Goal: Task Accomplishment & Management: Use online tool/utility

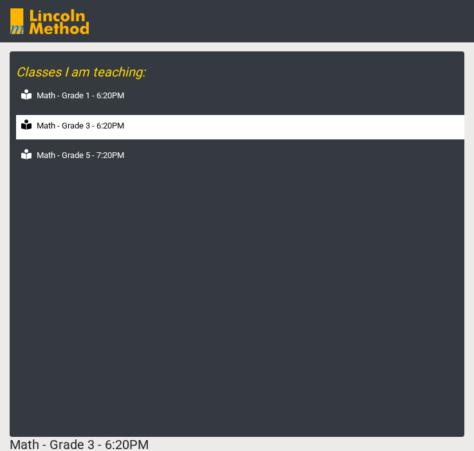
select select "month"
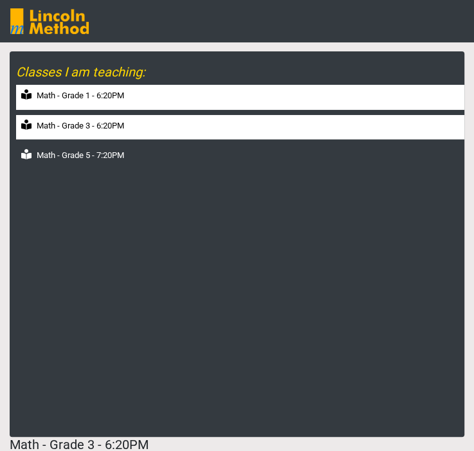
click at [91, 101] on label "Math - Grade 1 - 6:20PM" at bounding box center [80, 95] width 87 height 13
click at [92, 121] on label "Math - Grade 3 - 6:20PM" at bounding box center [80, 126] width 87 height 13
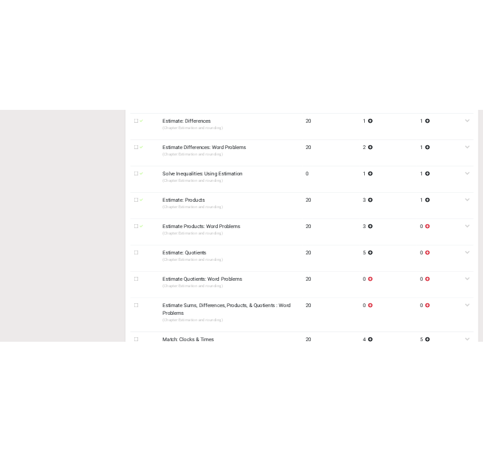
scroll to position [514, 0]
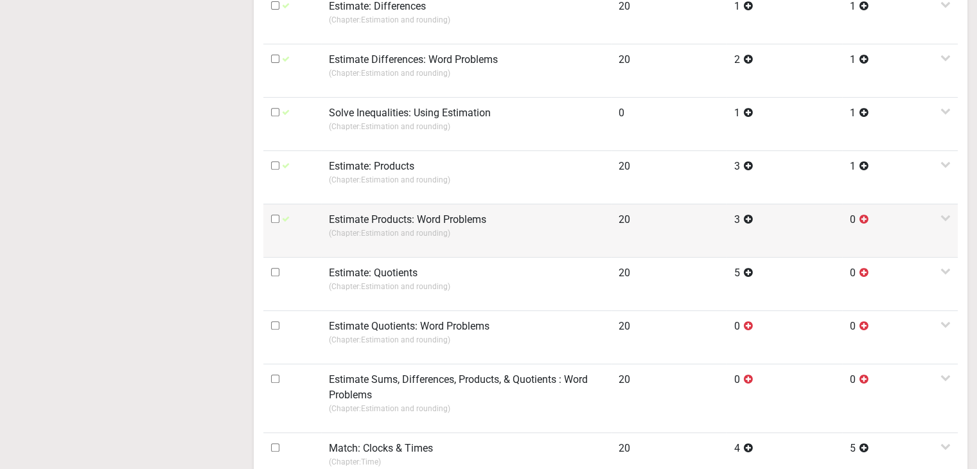
click at [272, 222] on input "checkbox" at bounding box center [275, 219] width 8 height 8
checkbox input "true"
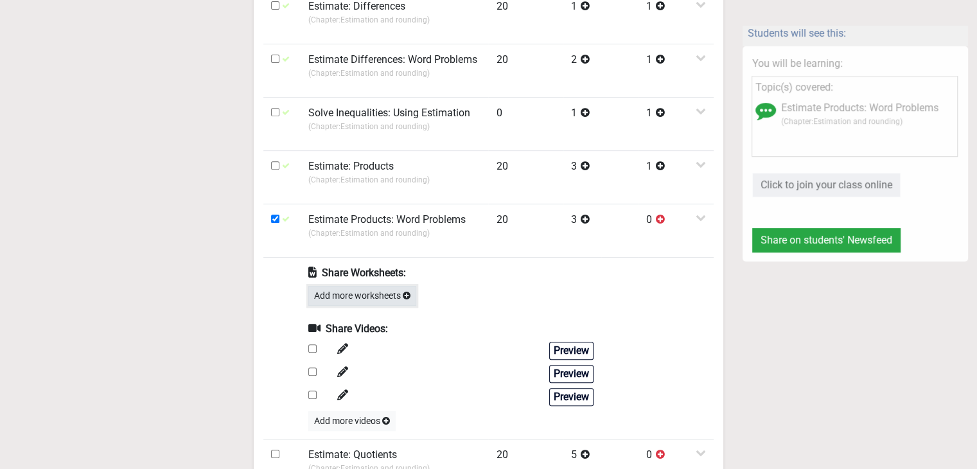
click at [334, 289] on button "Add more worksheets" at bounding box center [362, 296] width 108 height 20
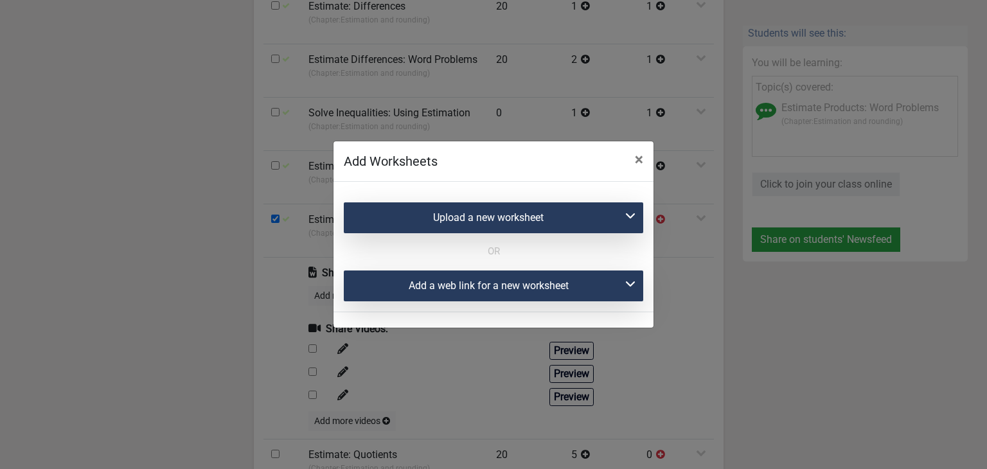
click at [438, 209] on div "Upload a new worksheet" at bounding box center [493, 217] width 299 height 31
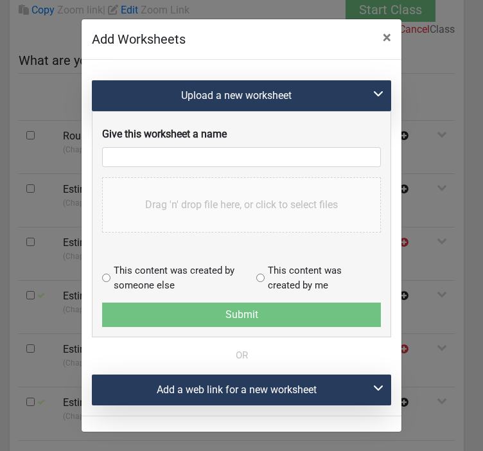
click at [18, 47] on div "Add Worksheets × Upload a new worksheet Give this worksheet a name Drag 'n' dro…" at bounding box center [241, 225] width 483 height 451
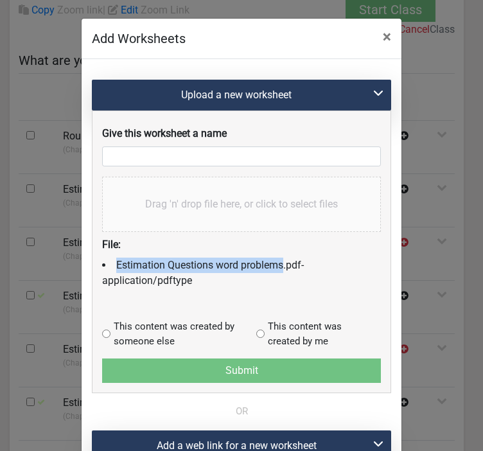
drag, startPoint x: 113, startPoint y: 263, endPoint x: 277, endPoint y: 268, distance: 163.9
click at [277, 268] on li "Estimation Questions word problems.pdf - application/pdf type" at bounding box center [241, 273] width 279 height 31
copy li "Estimation Questions word problems"
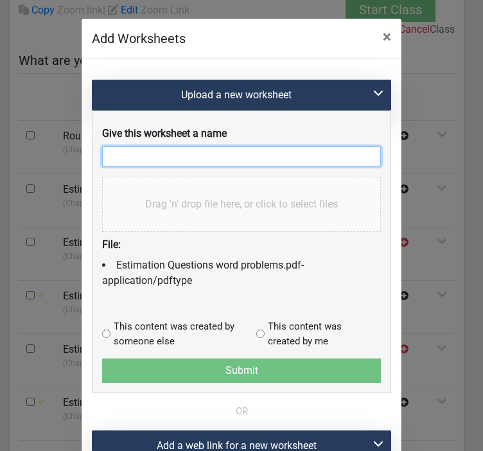
click at [180, 151] on input "text" at bounding box center [241, 157] width 279 height 20
paste input "Estimation Questions word problems"
type input "Estimation Questions word problems-1"
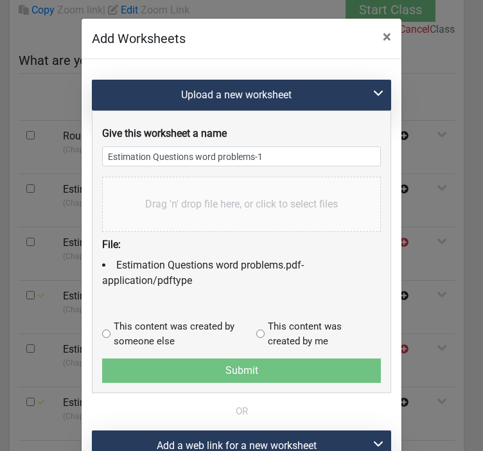
click at [102, 330] on input "radio" at bounding box center [106, 334] width 8 height 8
radio input "true"
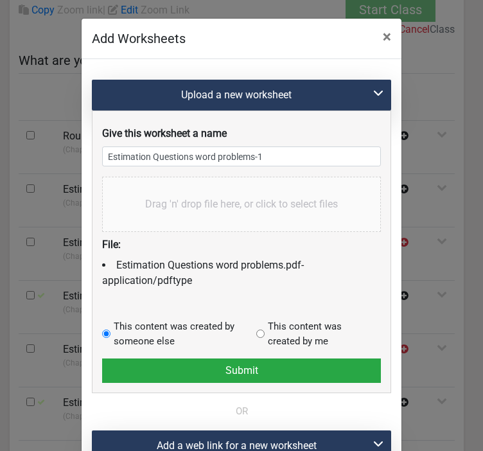
click at [256, 330] on input "radio" at bounding box center [260, 334] width 8 height 8
radio input "true"
radio input "false"
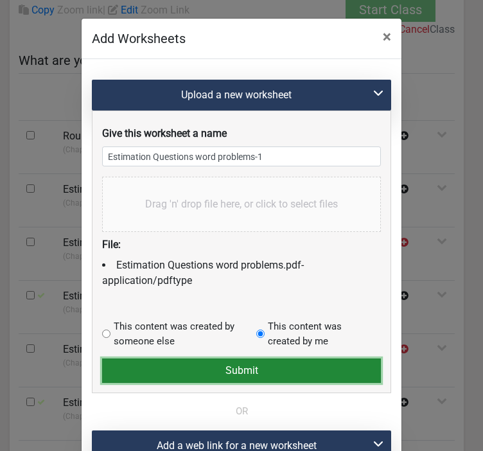
click at [236, 368] on button "Submit" at bounding box center [241, 371] width 279 height 24
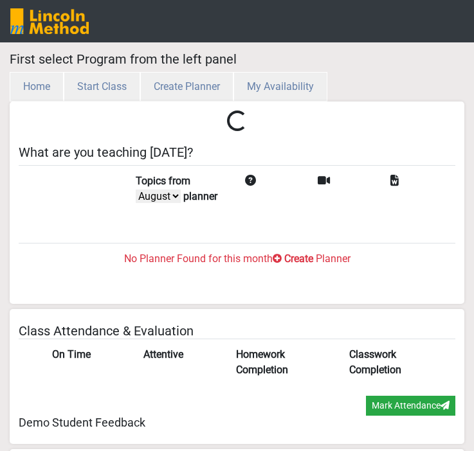
select select "month"
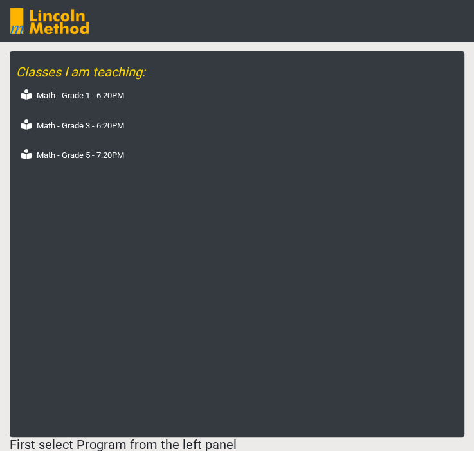
scroll to position [454, 0]
